Goal: Information Seeking & Learning: Learn about a topic

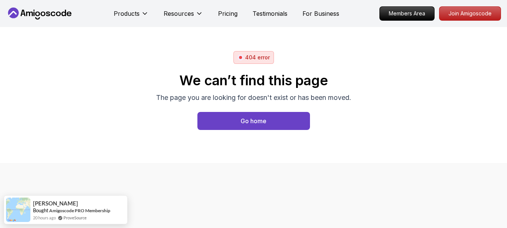
click at [351, 58] on body "Products Resources Pricing Testimonials For Business Members Area Join Amigosco…" at bounding box center [253, 114] width 507 height 228
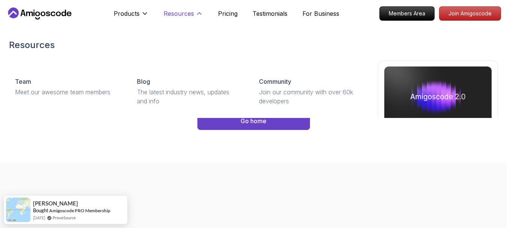
click at [199, 13] on icon at bounding box center [199, 14] width 4 height 2
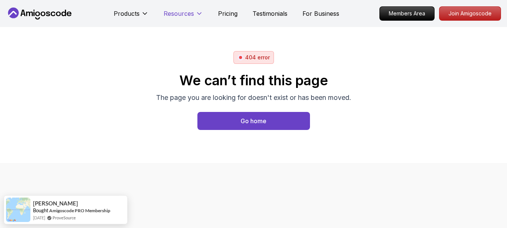
click at [199, 13] on icon at bounding box center [200, 14] width 8 height 8
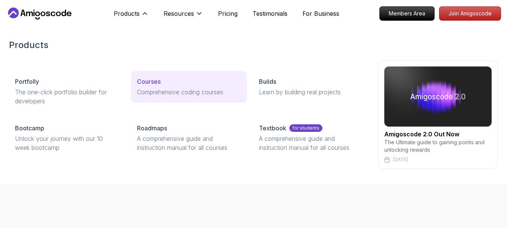
click at [158, 88] on p "Comprehensive coding courses" at bounding box center [189, 91] width 104 height 9
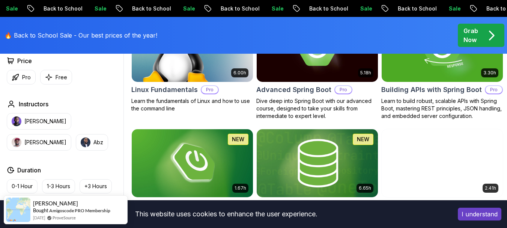
scroll to position [263, 0]
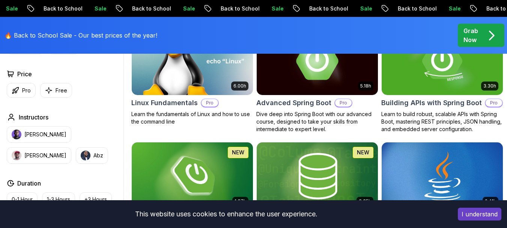
click at [297, 124] on div "5.18h Advanced Spring Boot Pro Dive deep into Spring Boot with our advanced cou…" at bounding box center [317, 80] width 122 height 106
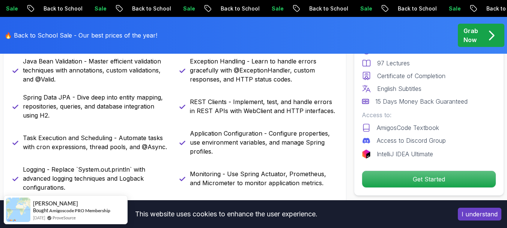
scroll to position [375, 0]
